Goal: Task Accomplishment & Management: Manage account settings

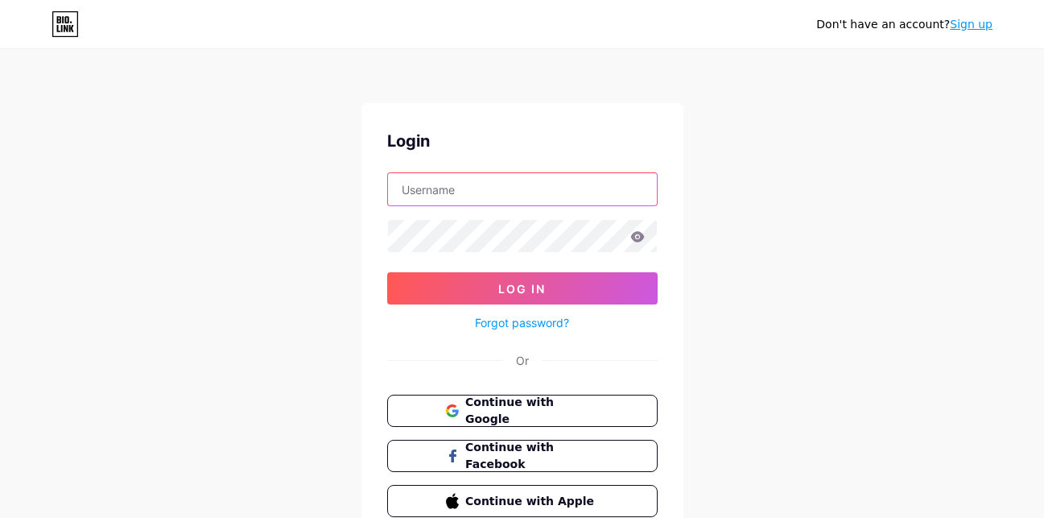
click at [477, 195] on input "text" at bounding box center [522, 189] width 269 height 32
drag, startPoint x: 477, startPoint y: 195, endPoint x: 427, endPoint y: 186, distance: 49.9
click at [427, 186] on input "text" at bounding box center [522, 189] width 269 height 32
type input "[EMAIL_ADDRESS][DOMAIN_NAME]"
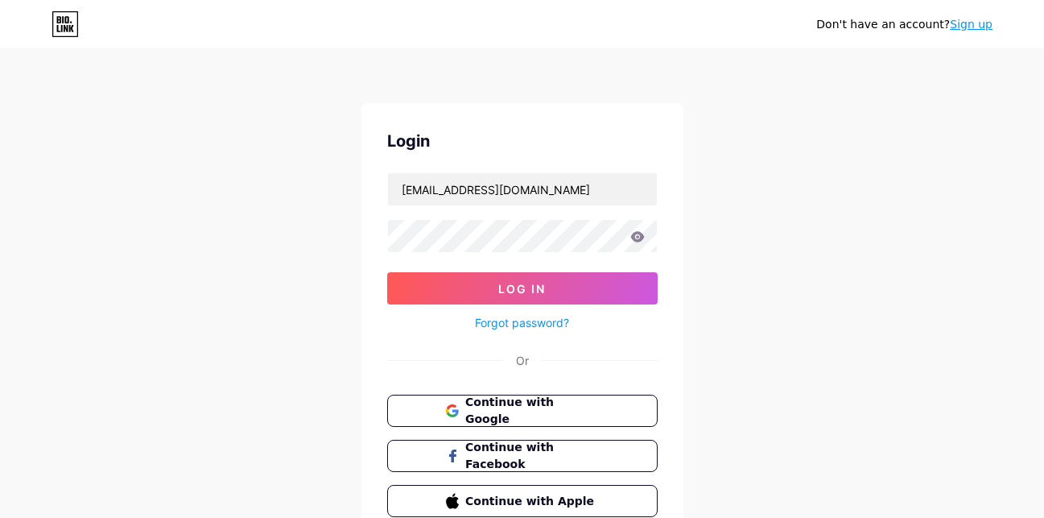
click at [638, 235] on icon at bounding box center [637, 236] width 14 height 11
click at [641, 240] on icon at bounding box center [637, 236] width 14 height 10
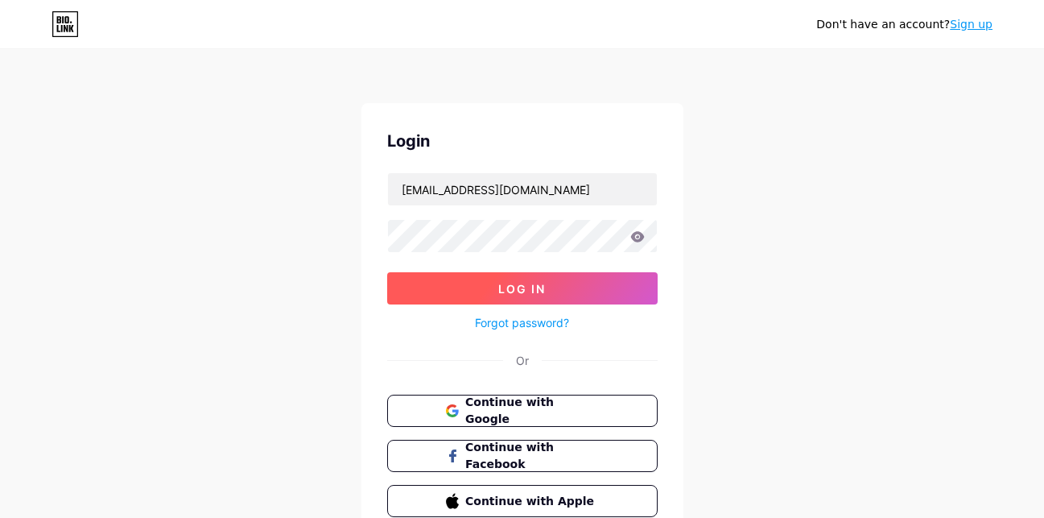
click at [564, 286] on button "Log In" at bounding box center [522, 288] width 270 height 32
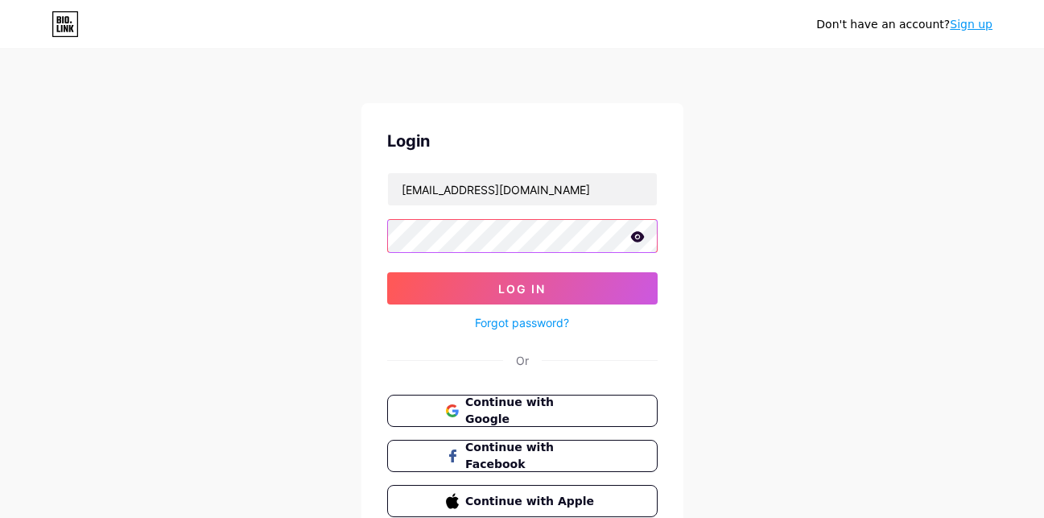
click at [387, 272] on button "Log In" at bounding box center [522, 288] width 270 height 32
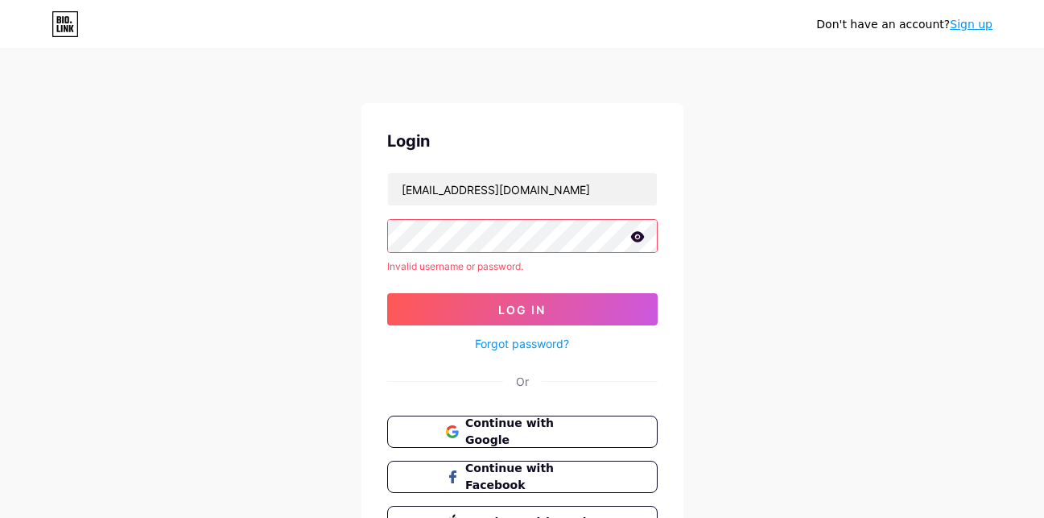
click at [640, 241] on icon at bounding box center [637, 236] width 14 height 10
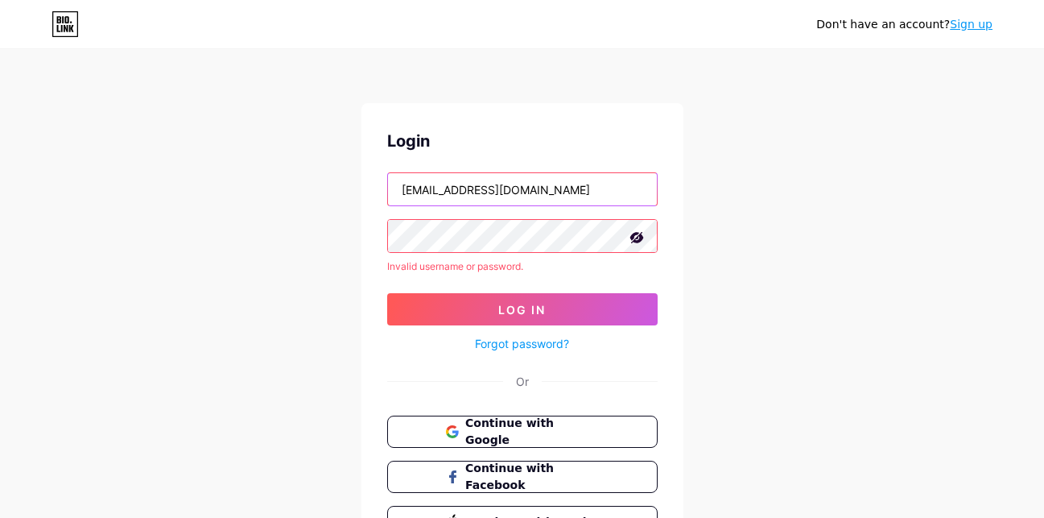
click at [517, 188] on input "[EMAIL_ADDRESS][DOMAIN_NAME]" at bounding box center [522, 189] width 269 height 32
click at [535, 203] on input "[EMAIL_ADDRESS][DOMAIN_NAME]" at bounding box center [522, 189] width 269 height 32
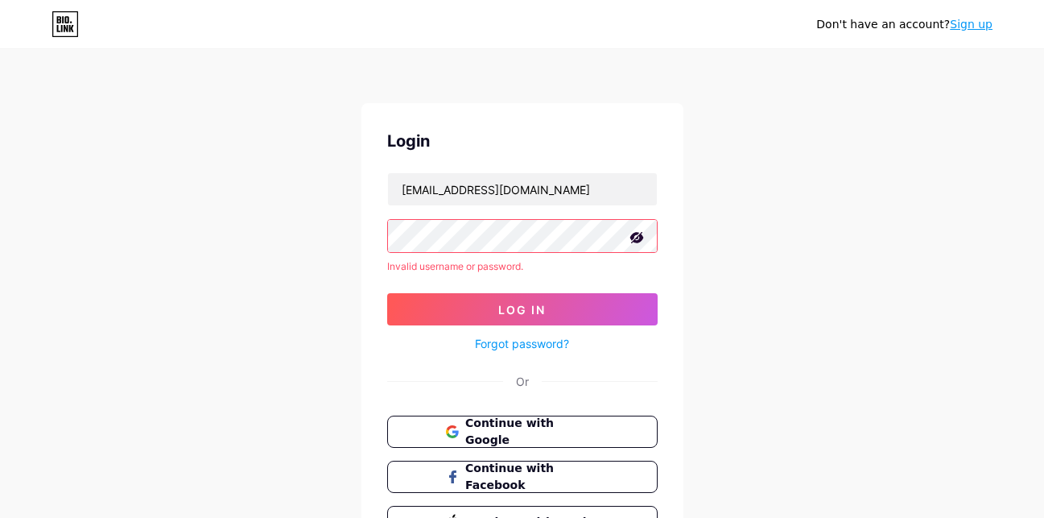
click at [637, 239] on icon at bounding box center [637, 237] width 16 height 16
click at [637, 239] on icon at bounding box center [637, 236] width 14 height 11
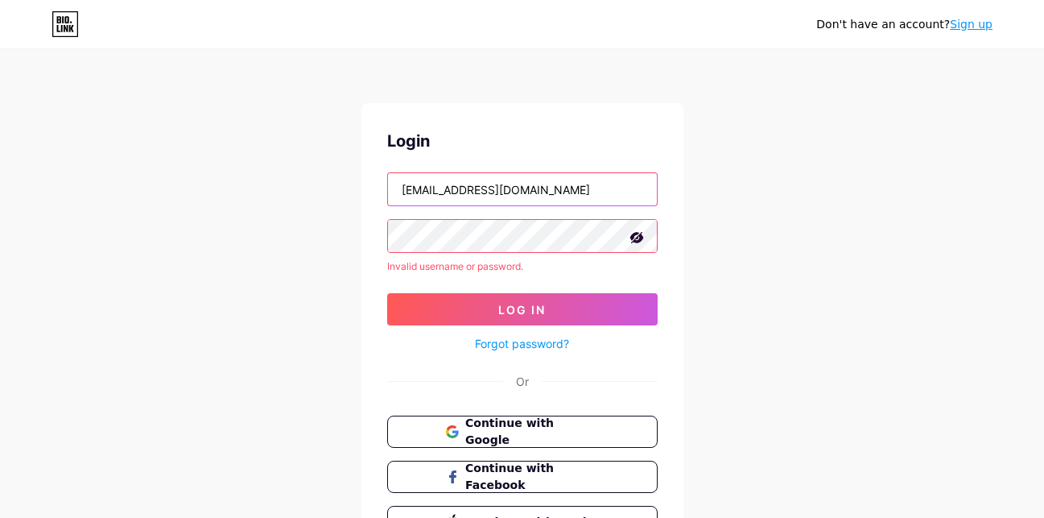
click at [539, 186] on input "[EMAIL_ADDRESS][DOMAIN_NAME]" at bounding box center [522, 189] width 269 height 32
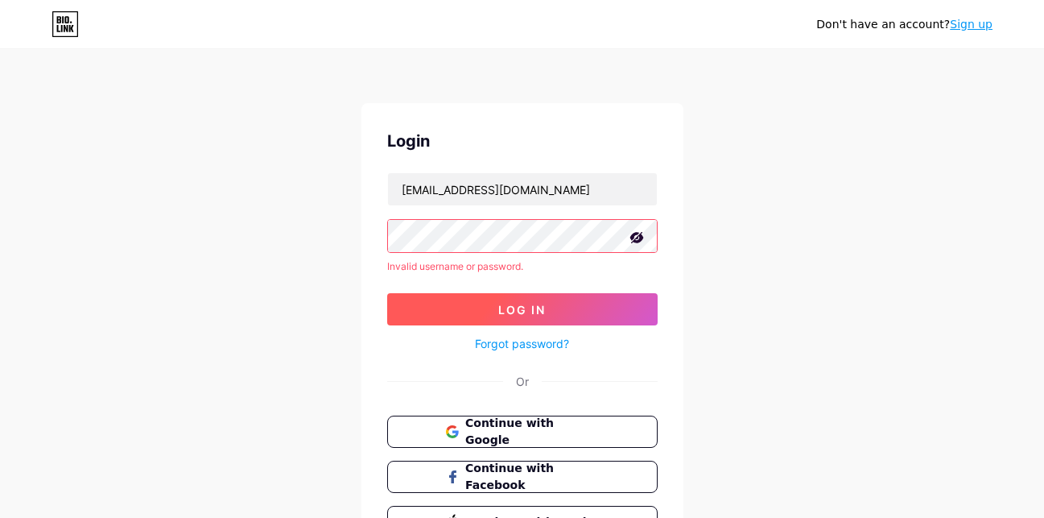
click at [514, 308] on span "Log In" at bounding box center [521, 310] width 47 height 14
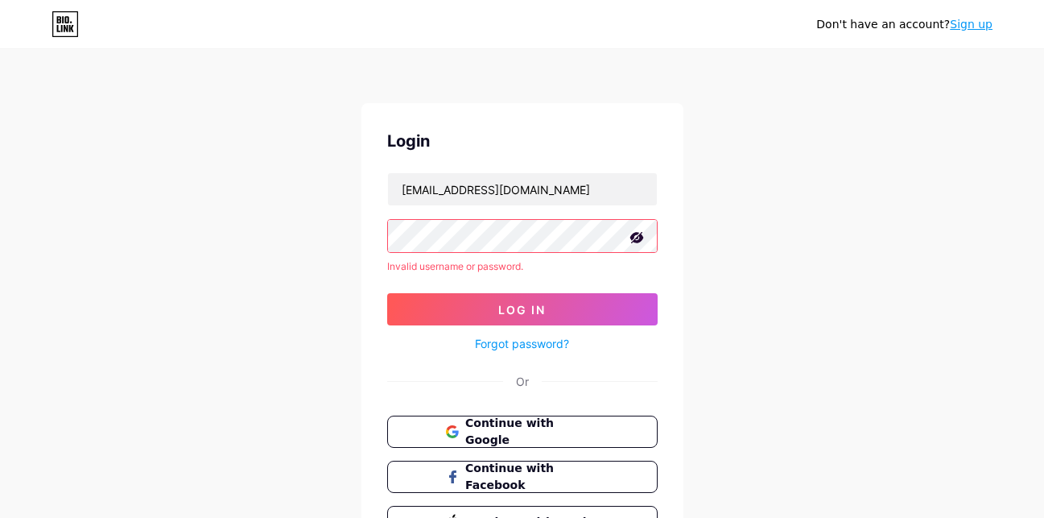
click at [633, 240] on icon at bounding box center [637, 237] width 16 height 16
click at [633, 240] on icon at bounding box center [637, 236] width 14 height 10
